Goal: Task Accomplishment & Management: Use online tool/utility

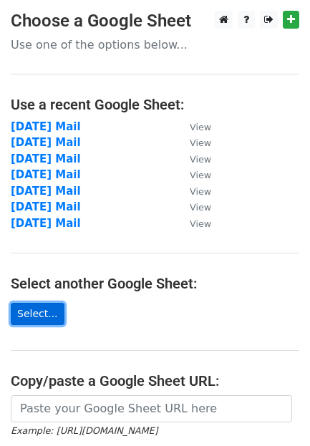
click at [38, 308] on link "Select..." at bounding box center [38, 314] width 54 height 22
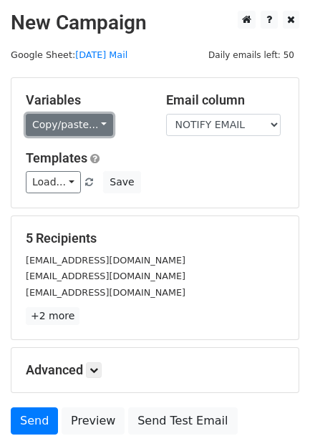
click at [36, 117] on link "Copy/paste..." at bounding box center [69, 125] width 87 height 22
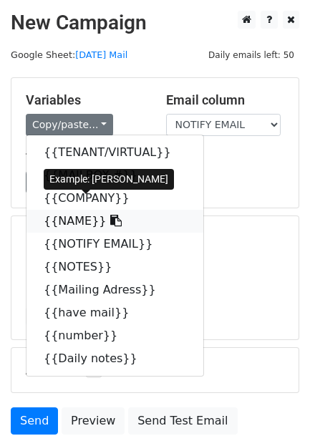
click at [56, 210] on link "{{NAME}}" at bounding box center [114, 221] width 177 height 23
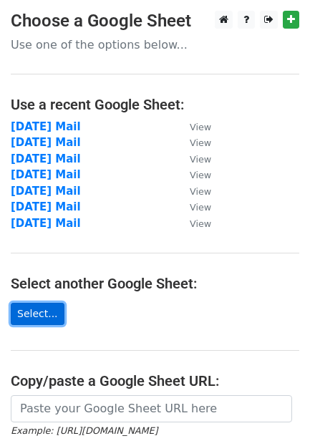
click at [36, 310] on link "Select..." at bounding box center [38, 314] width 54 height 22
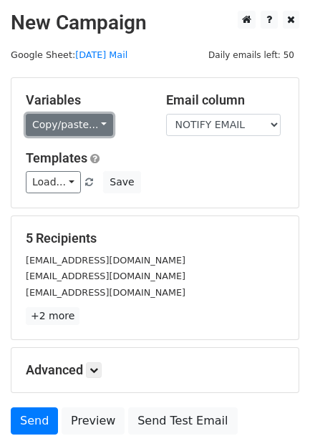
click at [73, 122] on link "Copy/paste..." at bounding box center [69, 125] width 87 height 22
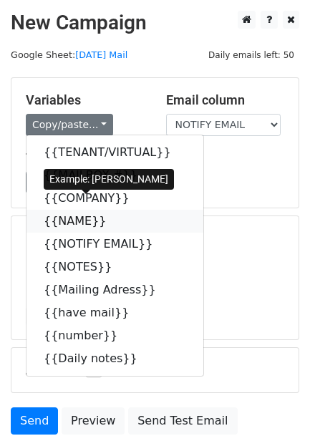
click at [67, 210] on link "{{NAME}}" at bounding box center [114, 221] width 177 height 23
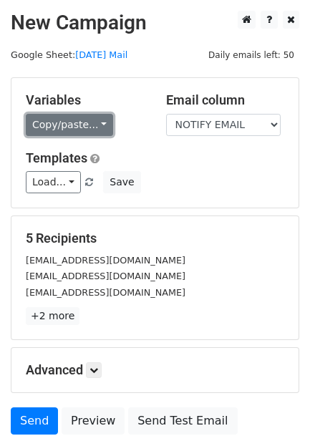
click at [52, 115] on link "Copy/paste..." at bounding box center [69, 125] width 87 height 22
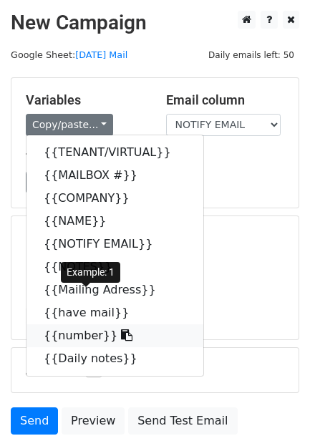
click at [59, 324] on link "{{number}}" at bounding box center [114, 335] width 177 height 23
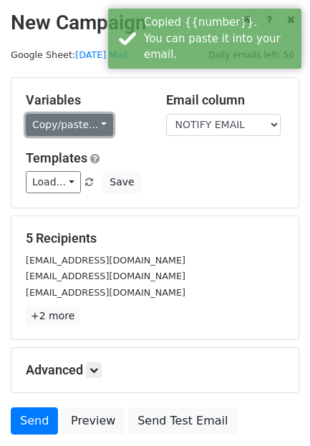
click at [56, 114] on link "Copy/paste..." at bounding box center [69, 125] width 87 height 22
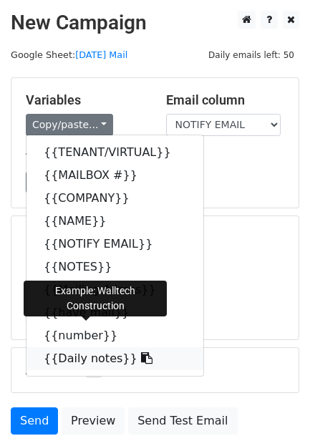
click at [67, 347] on link "{{Daily notes}}" at bounding box center [114, 358] width 177 height 23
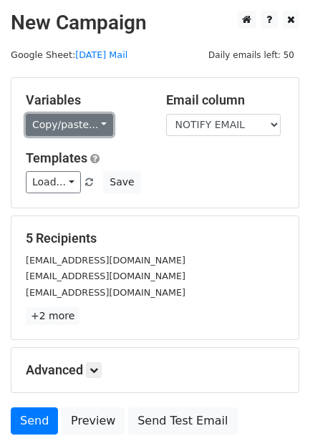
click at [49, 114] on link "Copy/paste..." at bounding box center [69, 125] width 87 height 22
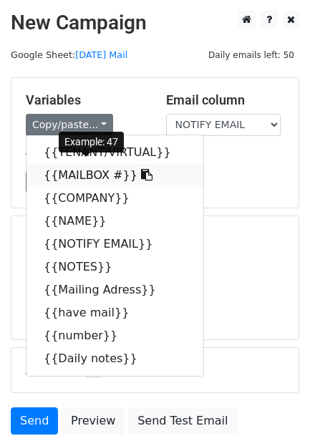
click at [56, 164] on link "{{MAILBOX #}}" at bounding box center [114, 175] width 177 height 23
